Goal: Task Accomplishment & Management: Manage account settings

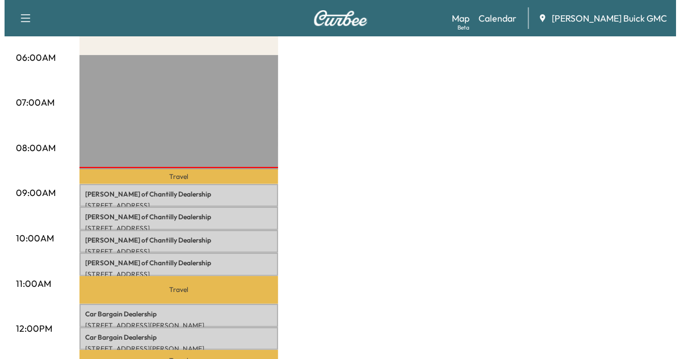
scroll to position [235, 0]
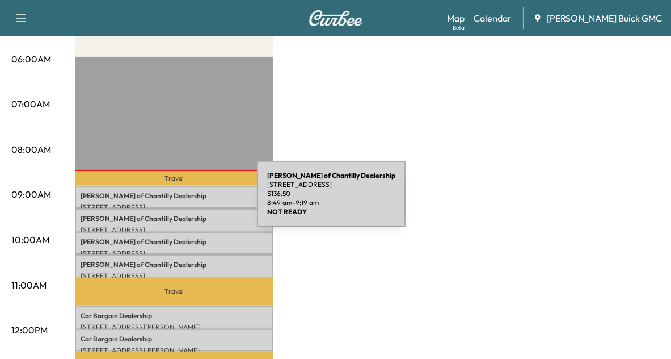
click at [172, 203] on p "[STREET_ADDRESS]" at bounding box center [174, 207] width 187 height 9
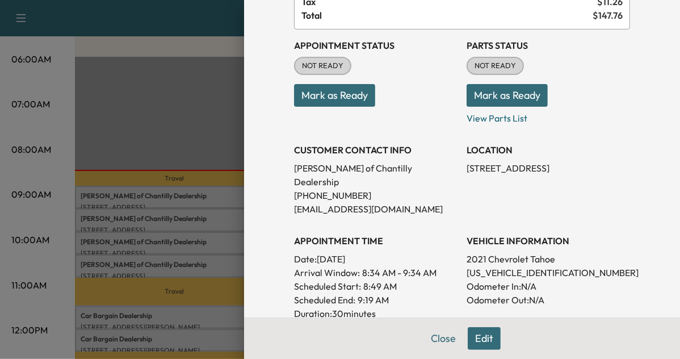
scroll to position [104, 0]
click at [519, 265] on p "[US_VEHICLE_IDENTIFICATION_NUMBER]" at bounding box center [547, 272] width 163 height 14
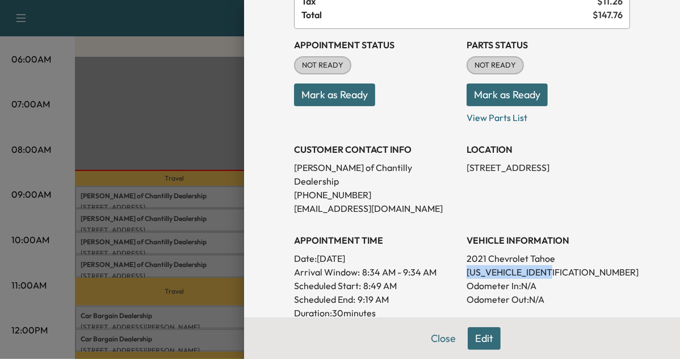
click at [519, 265] on p "[US_VEHICLE_IDENTIFICATION_NUMBER]" at bounding box center [547, 272] width 163 height 14
copy p "[US_VEHICLE_IDENTIFICATION_NUMBER]"
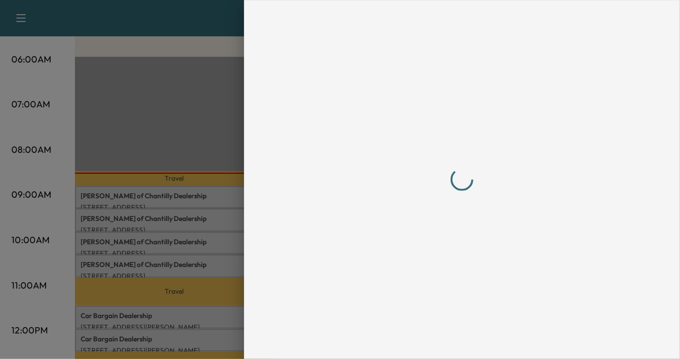
scroll to position [0, 0]
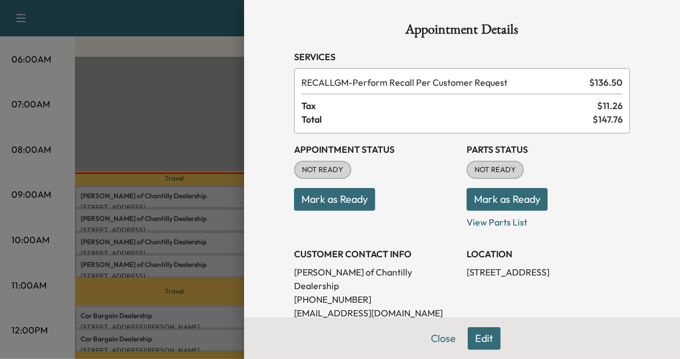
click at [174, 154] on div at bounding box center [340, 179] width 680 height 359
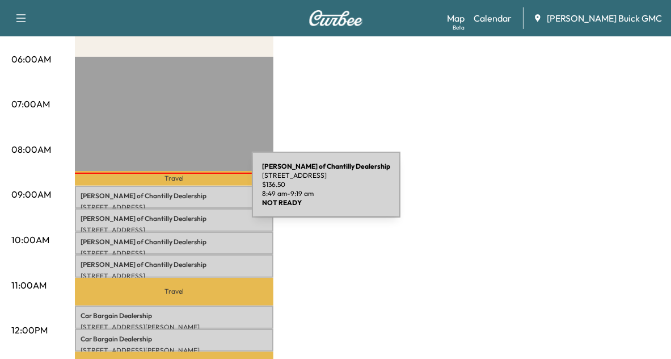
click at [167, 191] on p "[PERSON_NAME] of Chantilly Dealership" at bounding box center [174, 195] width 187 height 9
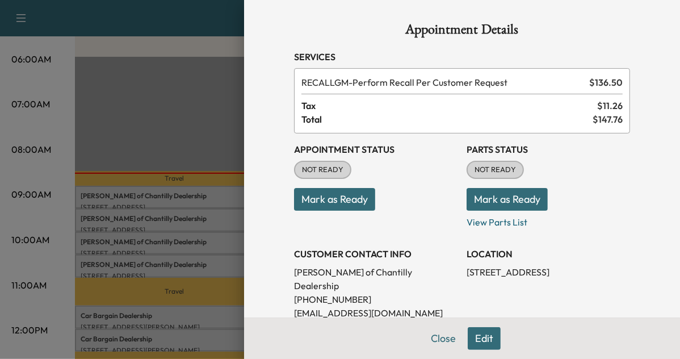
drag, startPoint x: 195, startPoint y: 230, endPoint x: 206, endPoint y: 218, distance: 16.0
click at [206, 218] on div at bounding box center [340, 179] width 680 height 359
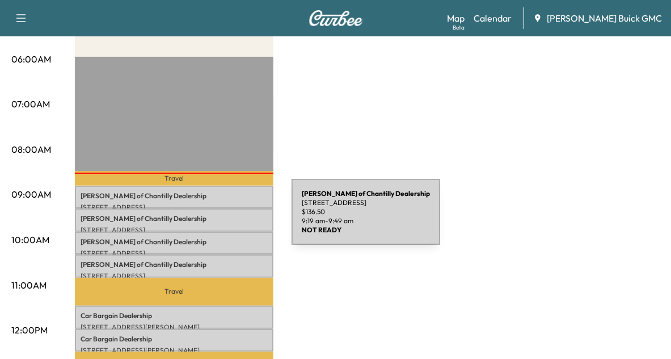
click at [206, 218] on p "[PERSON_NAME] of Chantilly Dealership" at bounding box center [174, 218] width 187 height 9
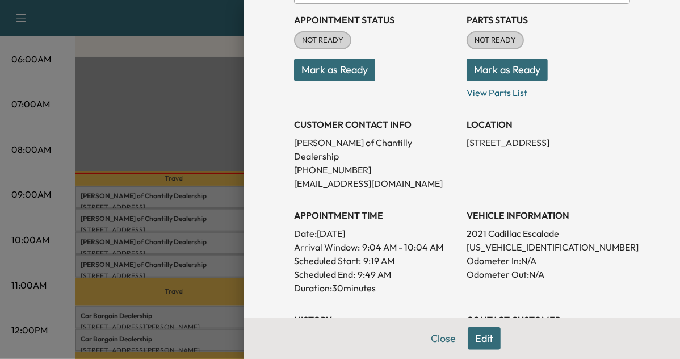
scroll to position [129, 0]
click at [491, 240] on p "[US_VEHICLE_IDENTIFICATION_NUMBER]" at bounding box center [547, 247] width 163 height 14
copy p "[US_VEHICLE_IDENTIFICATION_NUMBER]"
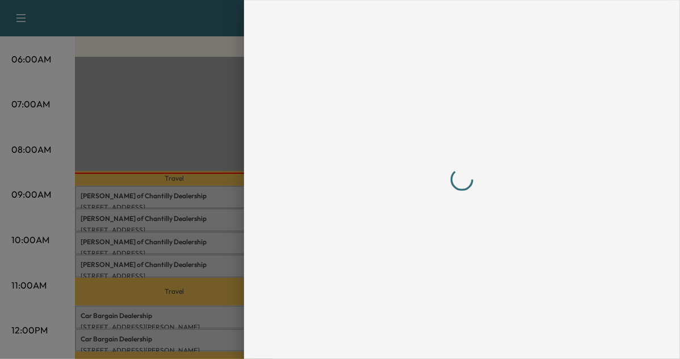
scroll to position [0, 0]
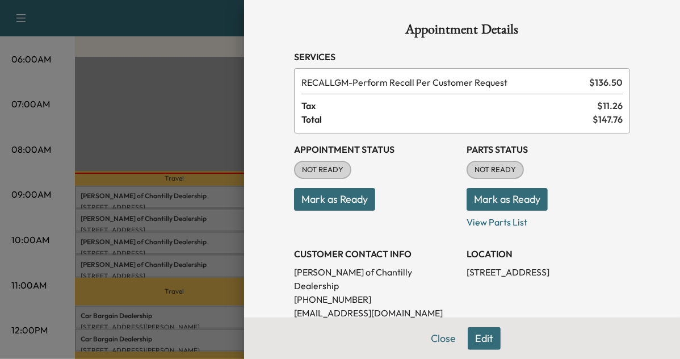
click at [152, 235] on div at bounding box center [340, 179] width 680 height 359
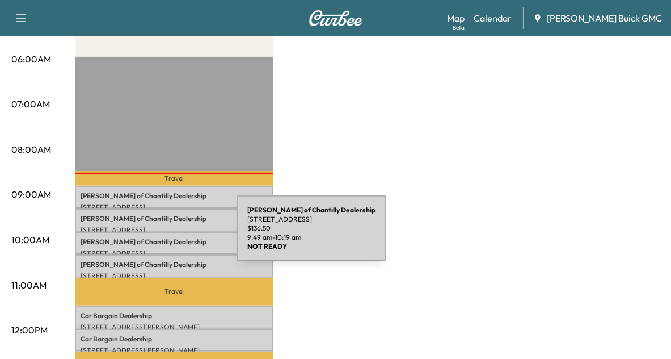
click at [152, 237] on p "[PERSON_NAME] of Chantilly Dealership" at bounding box center [174, 241] width 187 height 9
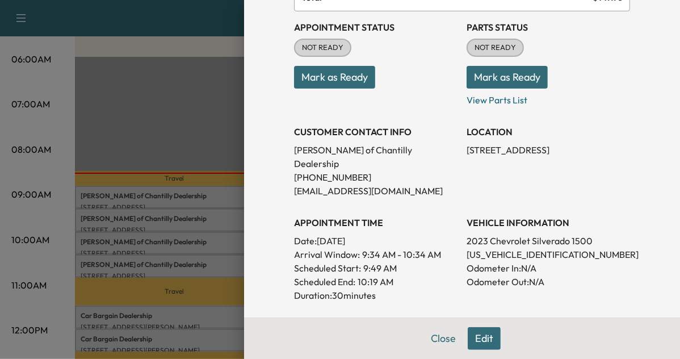
scroll to position [123, 0]
click at [482, 247] on p "[US_VEHICLE_IDENTIFICATION_NUMBER]" at bounding box center [547, 254] width 163 height 14
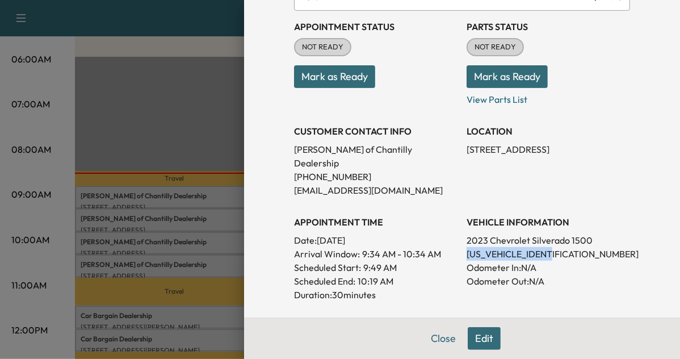
click at [482, 247] on p "[US_VEHICLE_IDENTIFICATION_NUMBER]" at bounding box center [547, 254] width 163 height 14
copy p "[US_VEHICLE_IDENTIFICATION_NUMBER]"
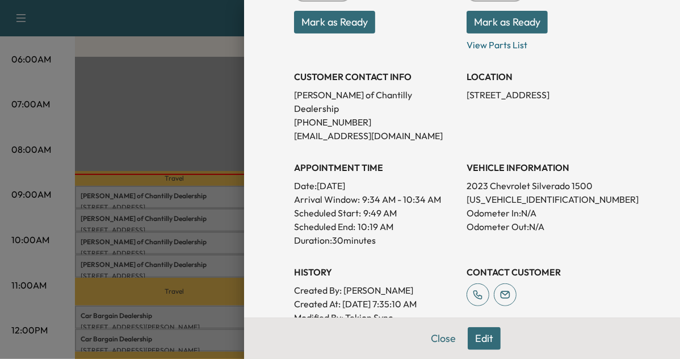
scroll to position [186, 0]
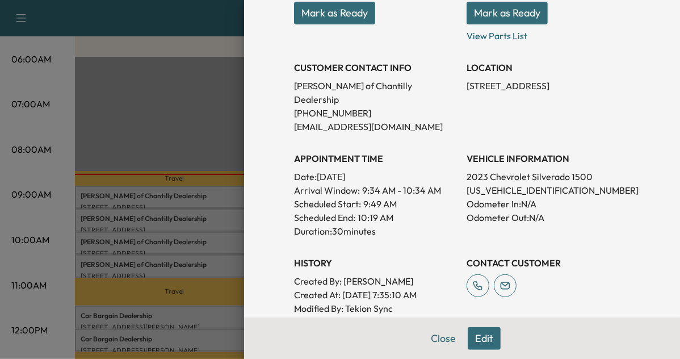
click at [198, 256] on div at bounding box center [340, 179] width 680 height 359
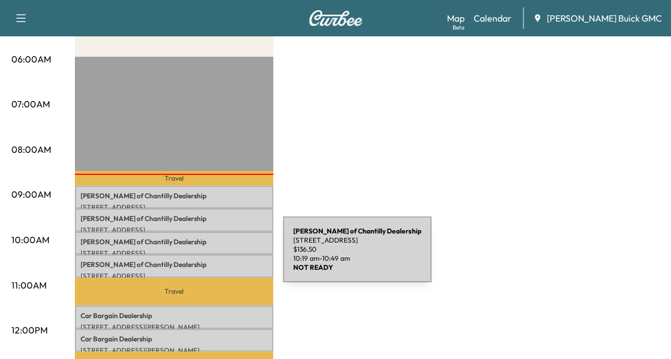
click at [198, 256] on div "[PERSON_NAME] of Chantilly Dealership [STREET_ADDRESS] $ 136.50 10:19 am - 10:4…" at bounding box center [174, 265] width 199 height 23
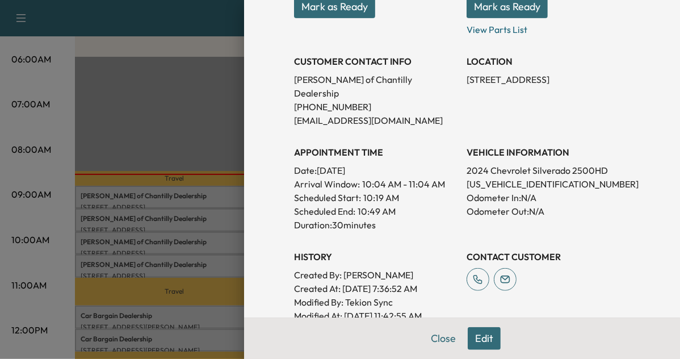
scroll to position [197, 0]
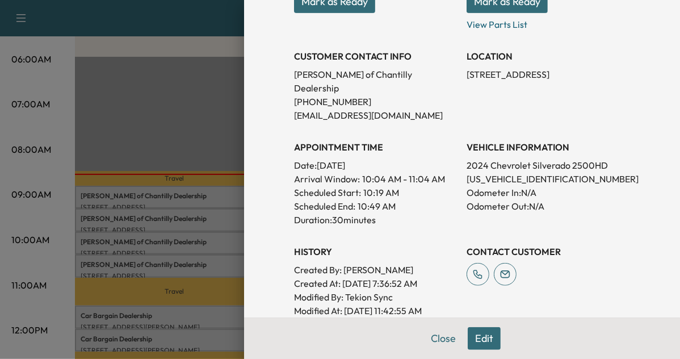
click at [495, 172] on p "[US_VEHICLE_IDENTIFICATION_NUMBER]" at bounding box center [547, 179] width 163 height 14
copy p "[US_VEHICLE_IDENTIFICATION_NUMBER]"
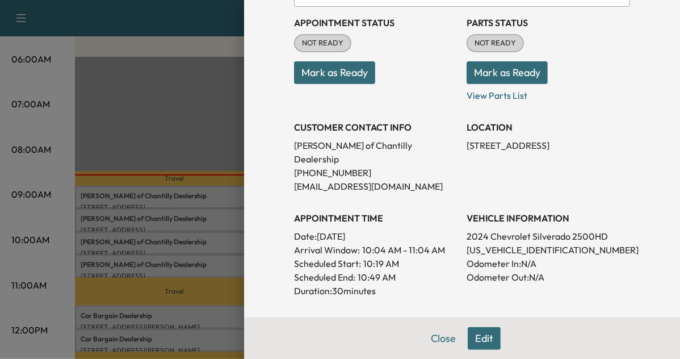
scroll to position [126, 0]
click at [222, 264] on div at bounding box center [340, 179] width 680 height 359
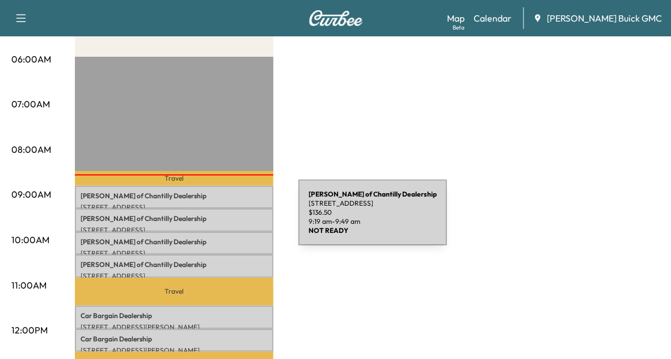
click at [213, 219] on p "[PERSON_NAME] of Chantilly Dealership" at bounding box center [174, 218] width 187 height 9
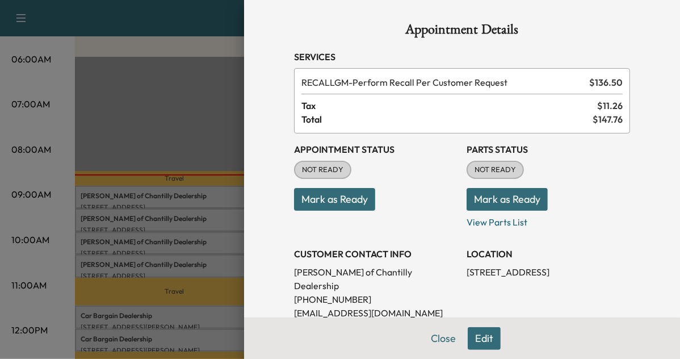
click at [342, 188] on button "Mark as Ready" at bounding box center [334, 199] width 81 height 23
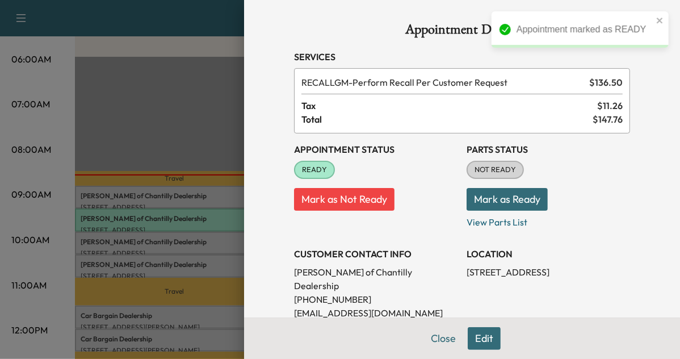
click at [227, 239] on div at bounding box center [340, 179] width 680 height 359
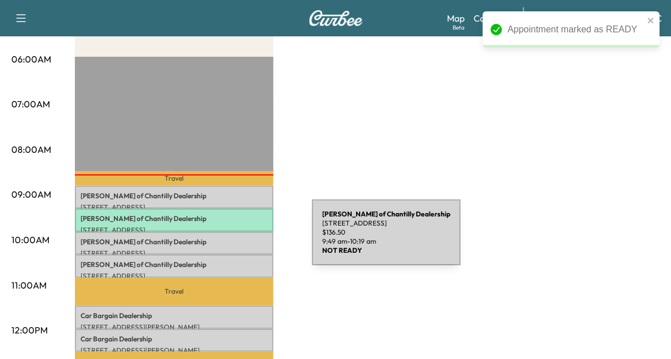
click at [227, 239] on p "[PERSON_NAME] of Chantilly Dealership" at bounding box center [174, 241] width 187 height 9
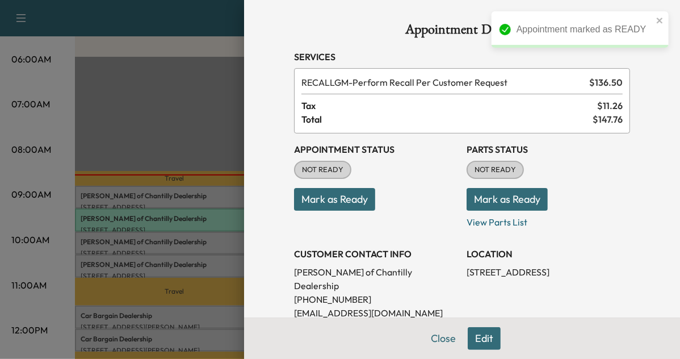
click at [335, 193] on button "Mark as Ready" at bounding box center [334, 199] width 81 height 23
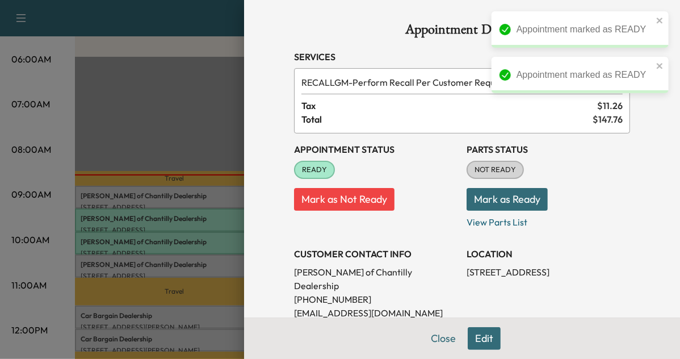
click at [230, 259] on div at bounding box center [340, 179] width 680 height 359
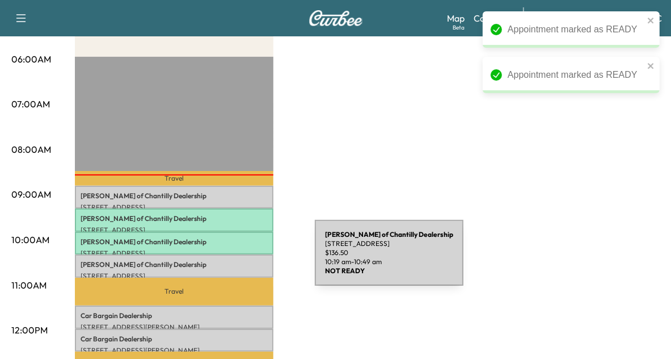
click at [230, 260] on p "[PERSON_NAME] of Chantilly Dealership" at bounding box center [174, 264] width 187 height 9
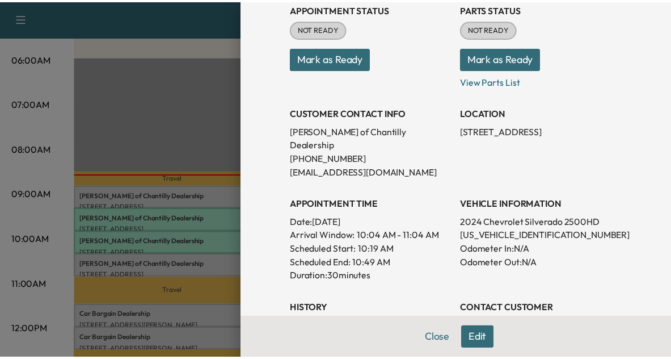
scroll to position [142, 0]
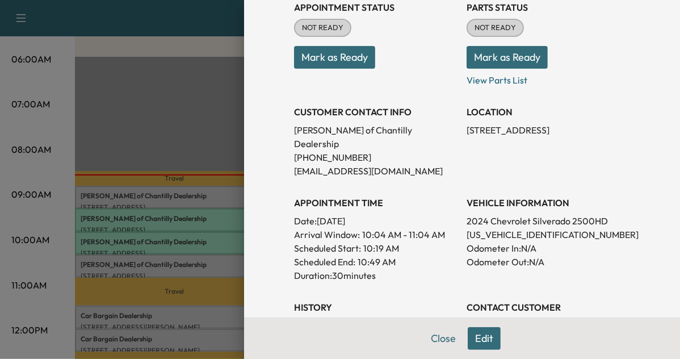
click at [213, 297] on div at bounding box center [340, 179] width 680 height 359
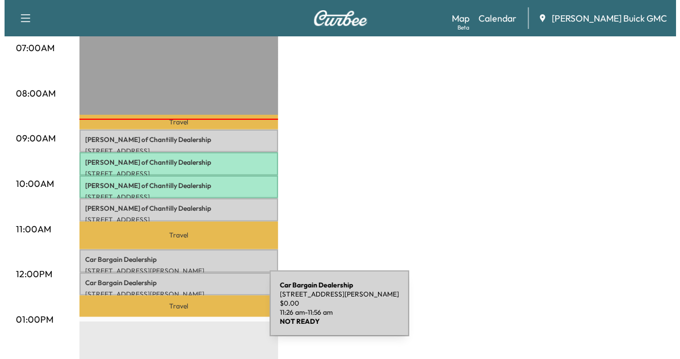
scroll to position [293, 0]
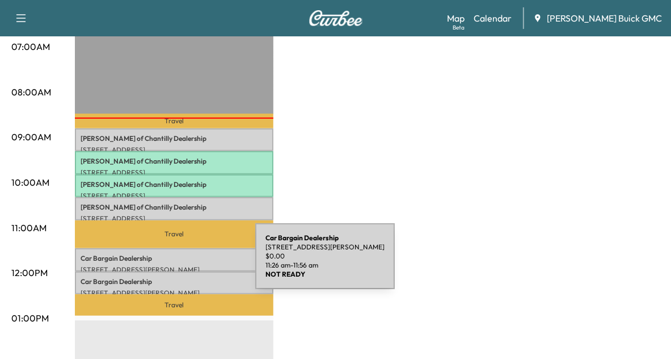
click at [170, 265] on p "[STREET_ADDRESS][PERSON_NAME]" at bounding box center [174, 269] width 187 height 9
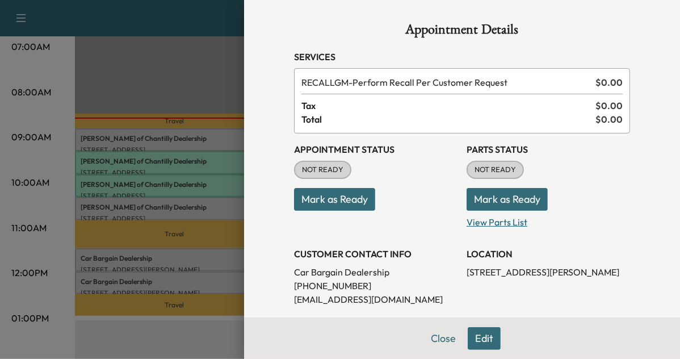
scroll to position [124, 0]
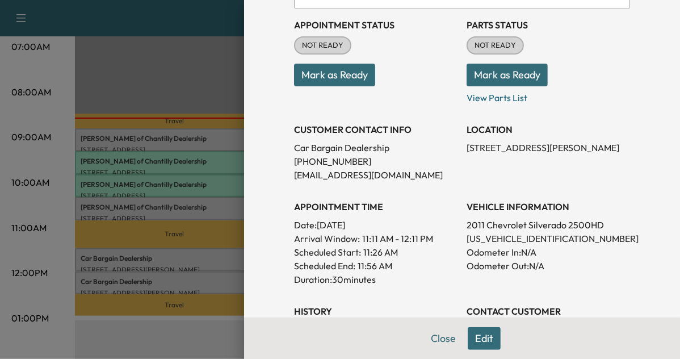
click at [483, 238] on p "[US_VEHICLE_IDENTIFICATION_NUMBER]" at bounding box center [547, 238] width 163 height 14
copy p "[US_VEHICLE_IDENTIFICATION_NUMBER]"
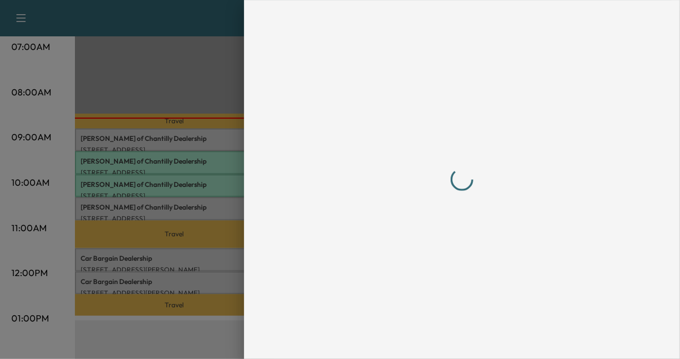
scroll to position [0, 0]
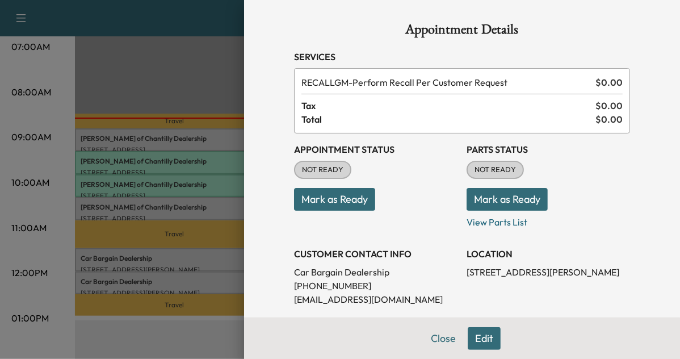
click at [177, 288] on div at bounding box center [340, 179] width 680 height 359
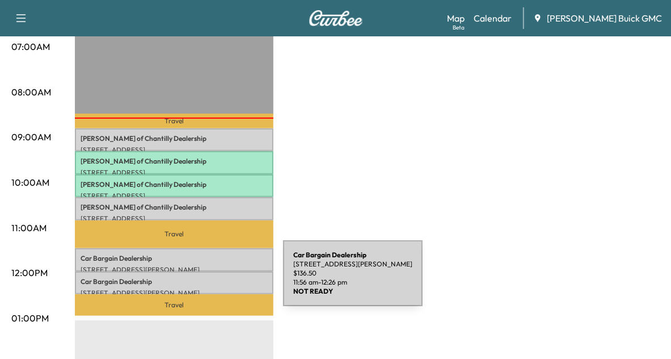
click at [198, 280] on p "Car Bargain Dealership" at bounding box center [174, 281] width 187 height 9
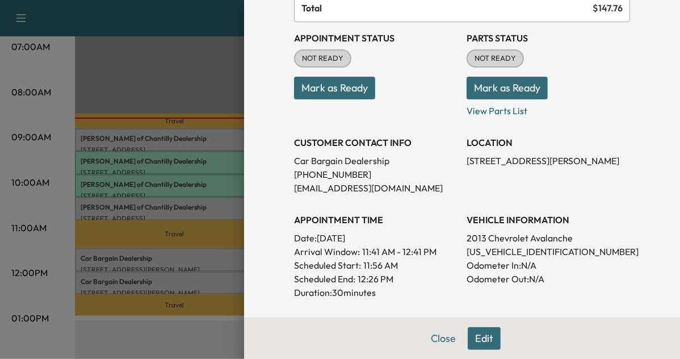
scroll to position [115, 0]
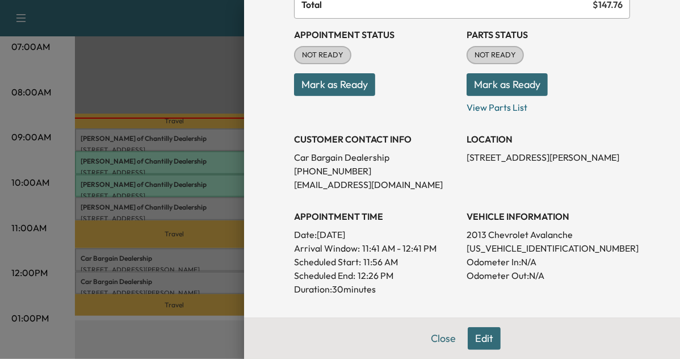
click at [482, 248] on p "[US_VEHICLE_IDENTIFICATION_NUMBER]" at bounding box center [547, 248] width 163 height 14
copy p "[US_VEHICLE_IDENTIFICATION_NUMBER]"
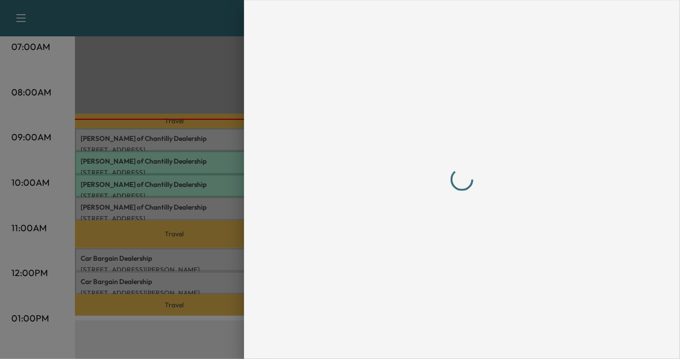
scroll to position [0, 0]
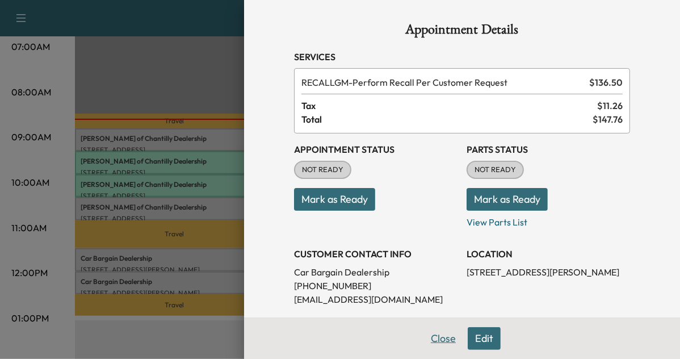
click at [440, 334] on button "Close" at bounding box center [443, 338] width 40 height 23
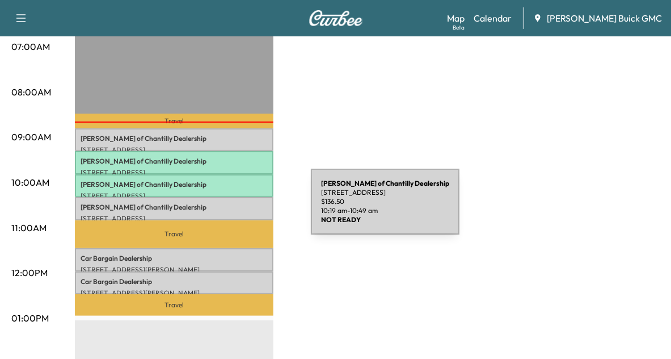
click at [226, 208] on div "[PERSON_NAME] of Chantilly Dealership [STREET_ADDRESS] $ 136.50 10:19 am - 10:4…" at bounding box center [174, 208] width 199 height 23
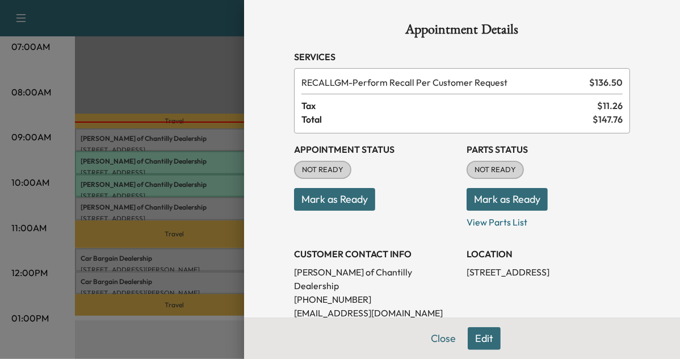
click at [192, 217] on div at bounding box center [340, 179] width 680 height 359
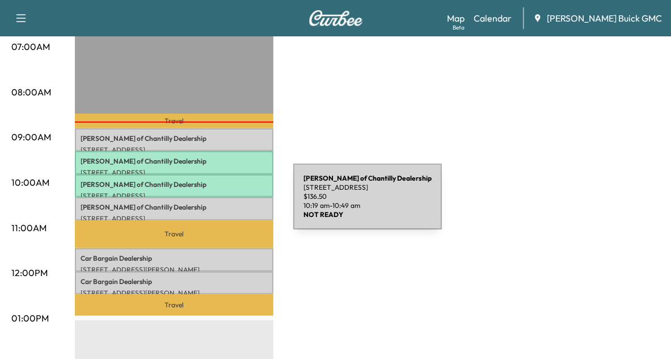
click at [208, 203] on p "[PERSON_NAME] of Chantilly Dealership" at bounding box center [174, 207] width 187 height 9
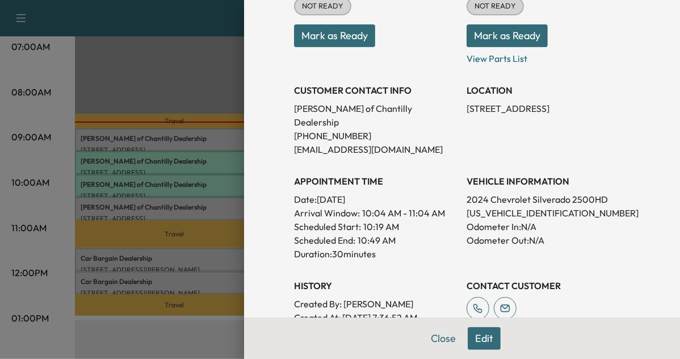
scroll to position [166, 0]
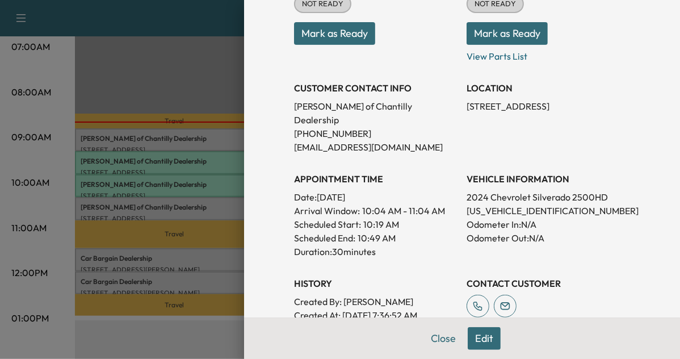
click at [169, 276] on div at bounding box center [340, 179] width 680 height 359
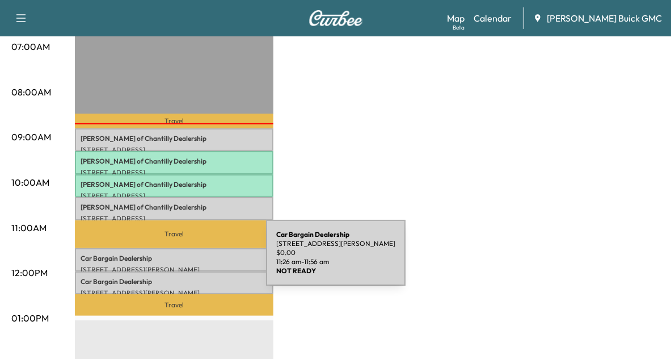
click at [181, 259] on div "Car Bargain Dealership [STREET_ADDRESS][PERSON_NAME] $ 0.00 11:26 am - 11:56 am" at bounding box center [174, 259] width 199 height 23
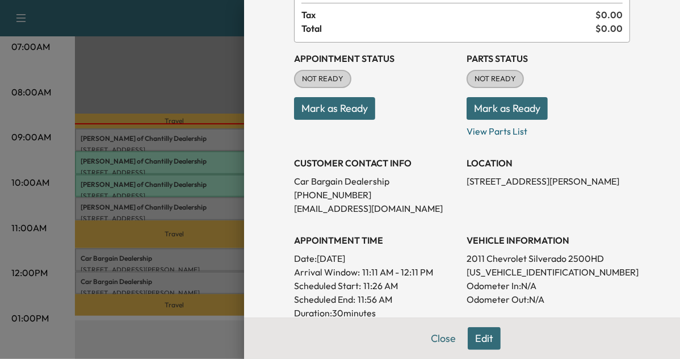
scroll to position [92, 0]
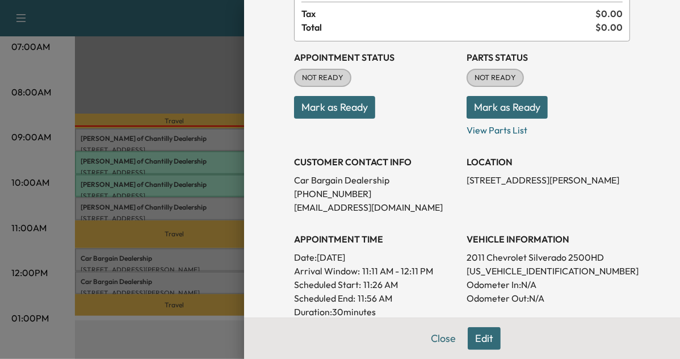
click at [168, 268] on div at bounding box center [340, 179] width 680 height 359
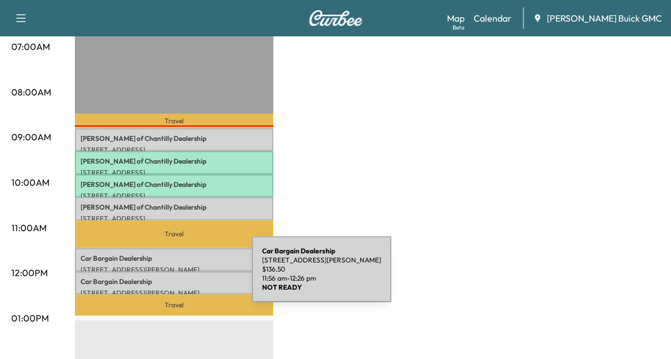
click at [167, 277] on p "Car Bargain Dealership" at bounding box center [174, 281] width 187 height 9
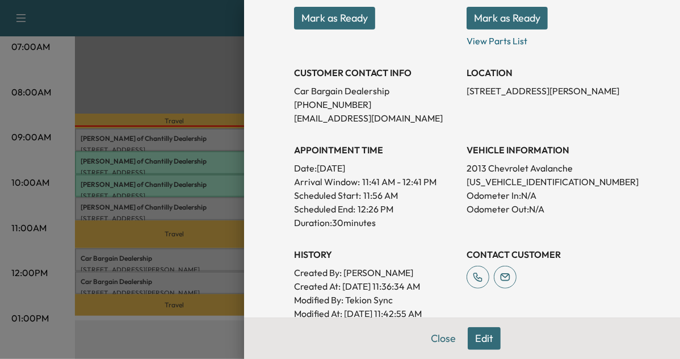
scroll to position [182, 0]
click at [322, 20] on button "Mark as Ready" at bounding box center [334, 17] width 81 height 23
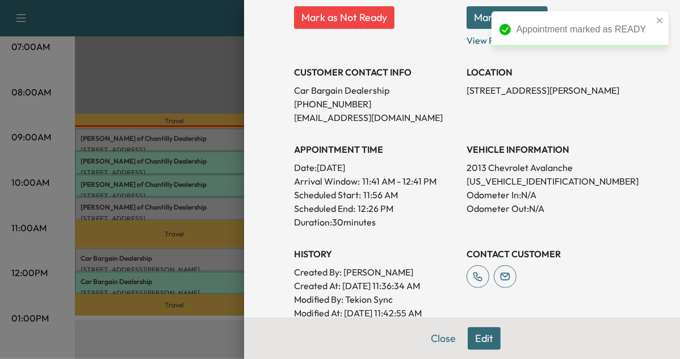
click at [188, 245] on div at bounding box center [340, 179] width 680 height 359
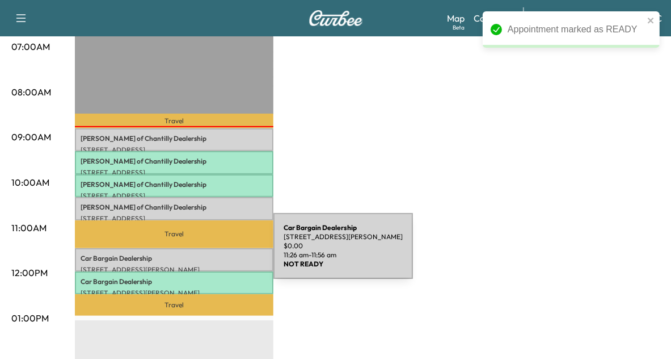
click at [188, 254] on p "Car Bargain Dealership" at bounding box center [174, 258] width 187 height 9
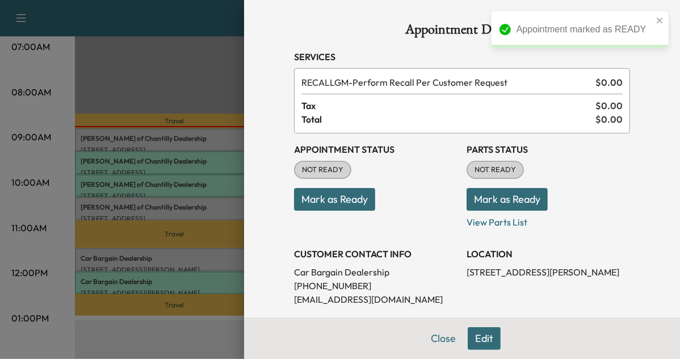
click at [312, 203] on button "Mark as Ready" at bounding box center [334, 199] width 81 height 23
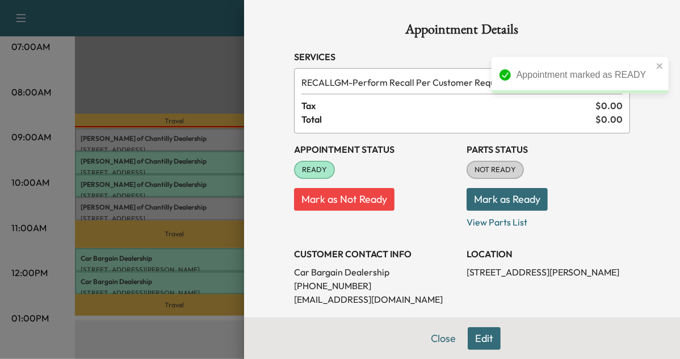
click at [209, 214] on div at bounding box center [340, 179] width 680 height 359
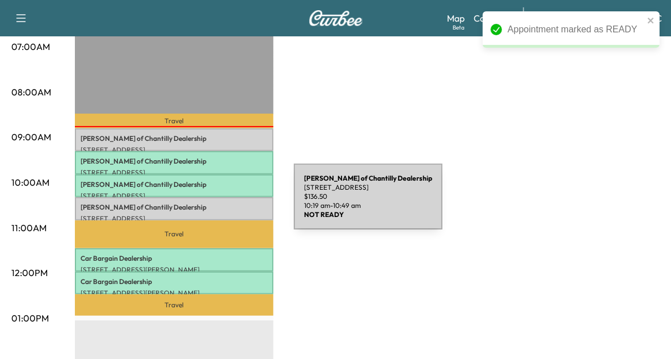
click at [209, 203] on p "[PERSON_NAME] of Chantilly Dealership" at bounding box center [174, 207] width 187 height 9
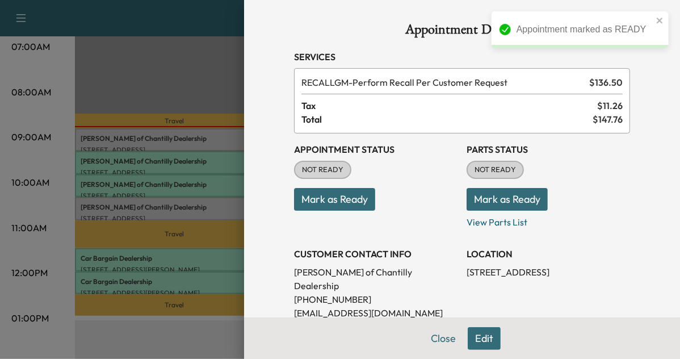
click at [307, 199] on button "Mark as Ready" at bounding box center [334, 199] width 81 height 23
